Goal: Task Accomplishment & Management: Use online tool/utility

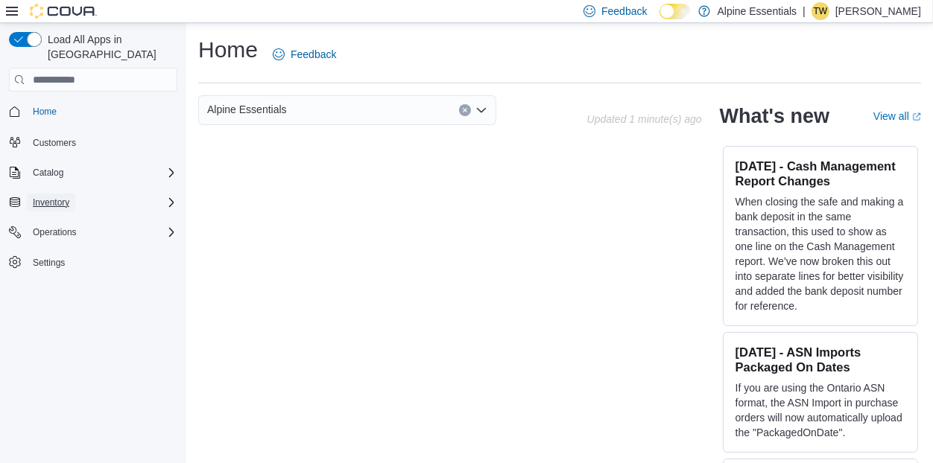
click at [69, 197] on span "Inventory" at bounding box center [51, 203] width 37 height 12
click at [92, 218] on span "Inventory Manager (Classic)" at bounding box center [83, 224] width 112 height 12
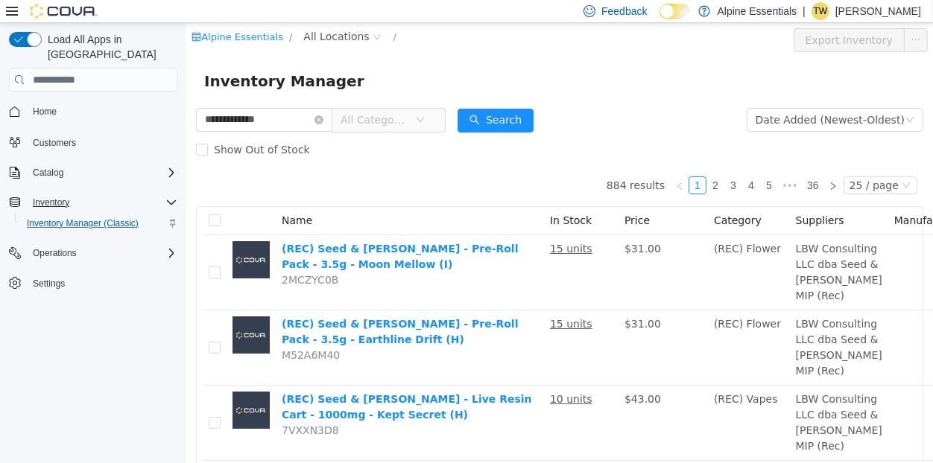
type input "**********"
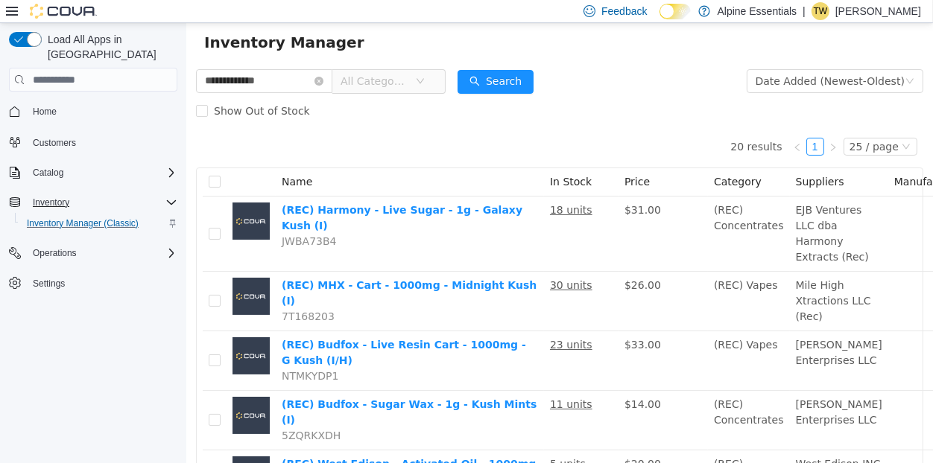
scroll to position [39, 130]
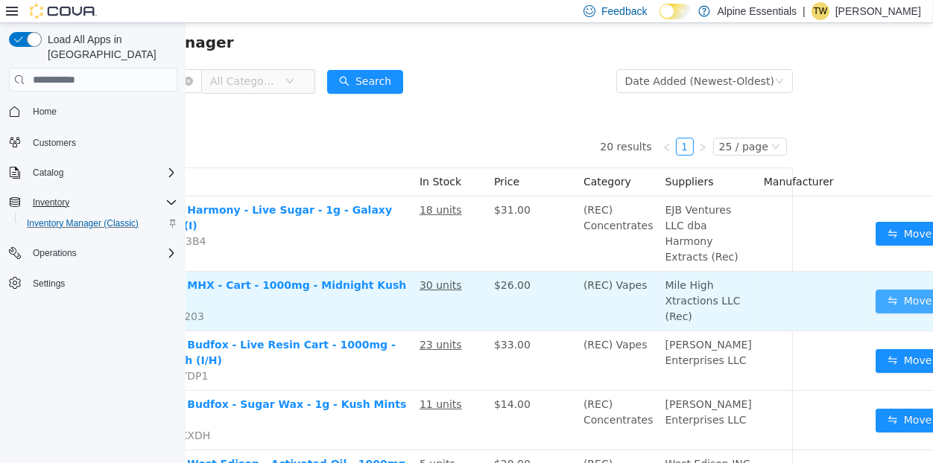
click at [875, 314] on button "Move" at bounding box center [909, 302] width 69 height 24
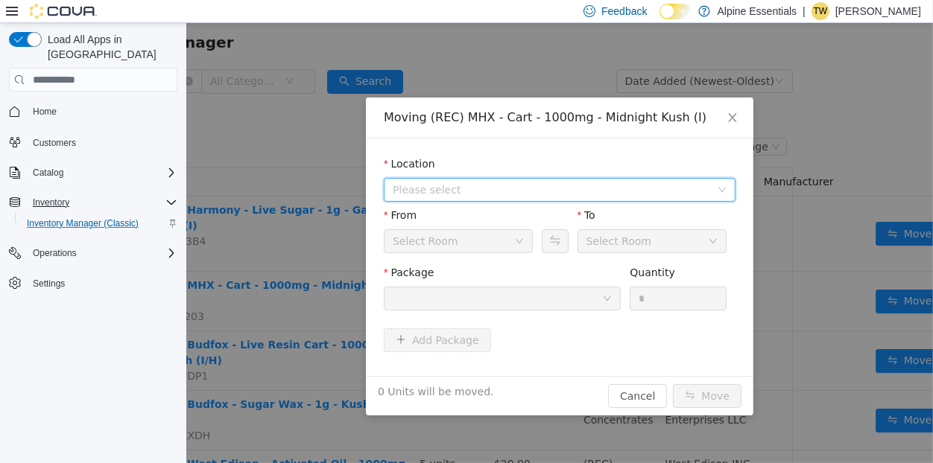
click at [585, 200] on span "Please select" at bounding box center [554, 190] width 324 height 22
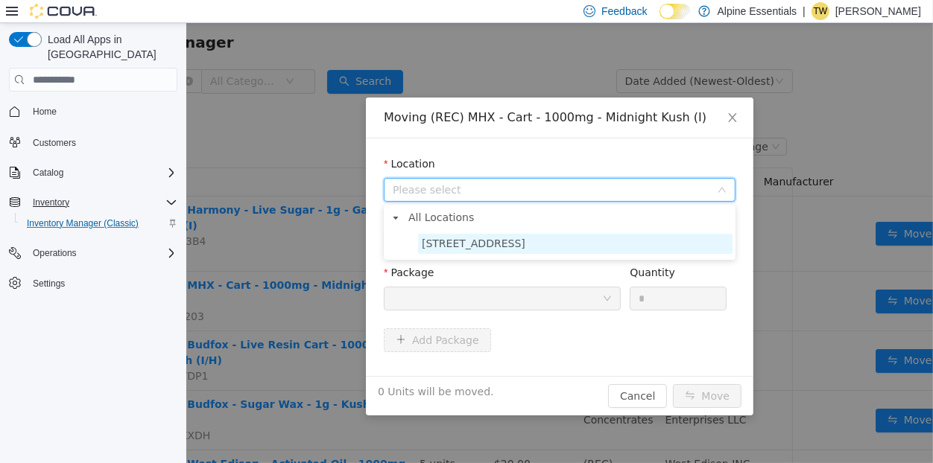
click at [542, 244] on span "850 Commercial Lane" at bounding box center [574, 244] width 314 height 20
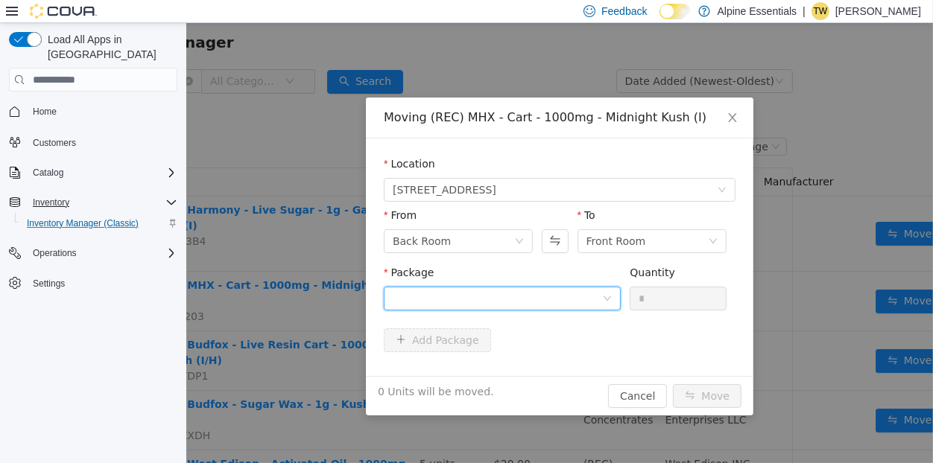
click at [519, 297] on div at bounding box center [496, 299] width 209 height 22
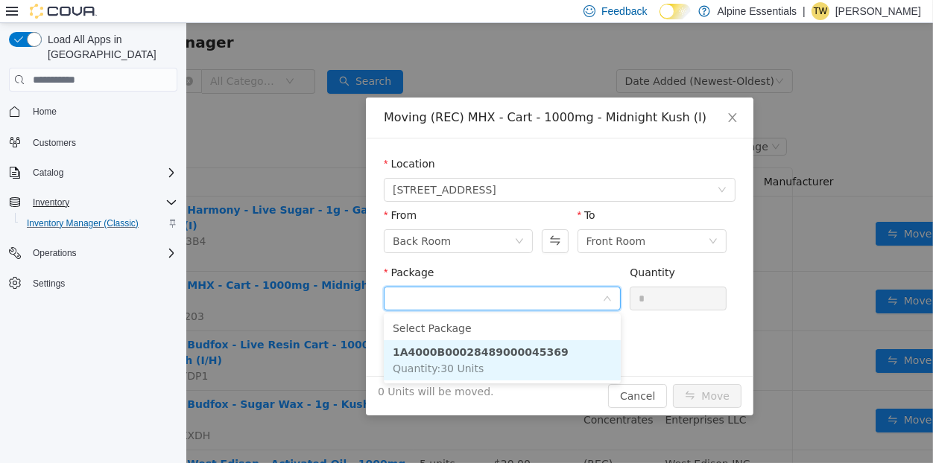
click at [521, 354] on strong "1A4000B00028489000045369" at bounding box center [480, 352] width 176 height 12
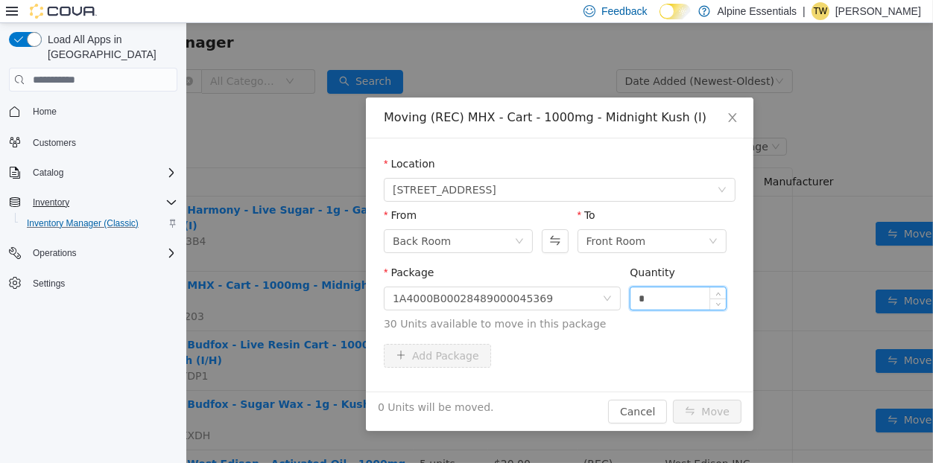
click at [634, 296] on input "*" at bounding box center [677, 299] width 95 height 22
type input "**"
click at [672, 400] on button "Move" at bounding box center [706, 412] width 69 height 24
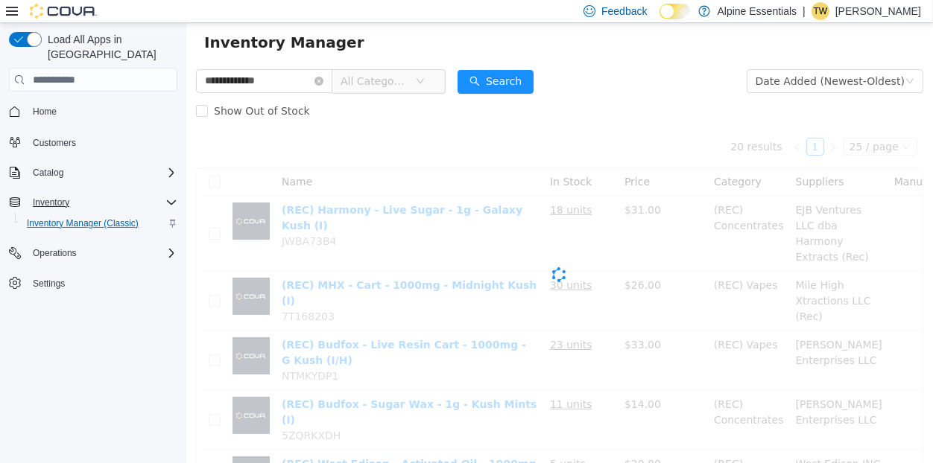
scroll to position [39, 0]
